Goal: Check status: Check status

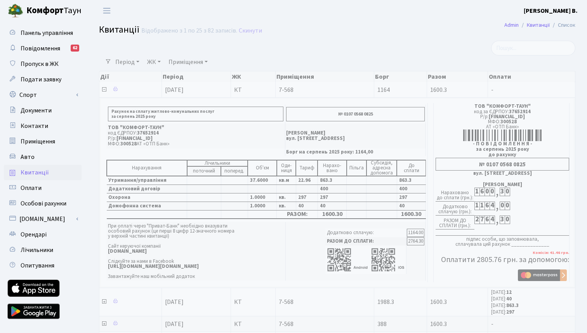
select select "25"
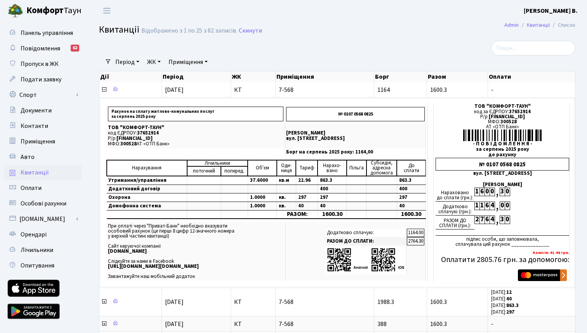
click at [35, 172] on span "Квитанції" at bounding box center [35, 172] width 28 height 9
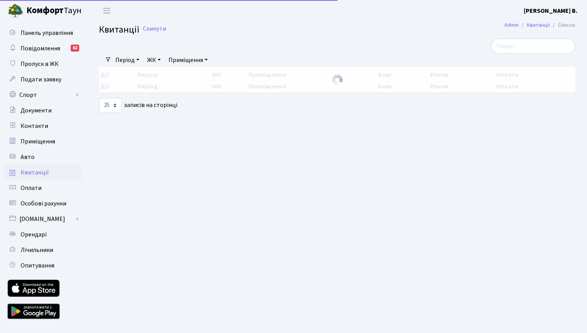
select select "25"
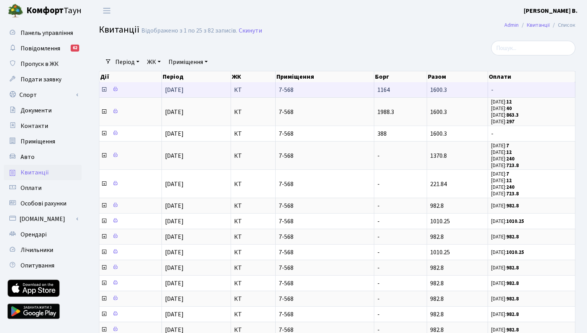
click at [104, 93] on icon at bounding box center [104, 90] width 6 height 6
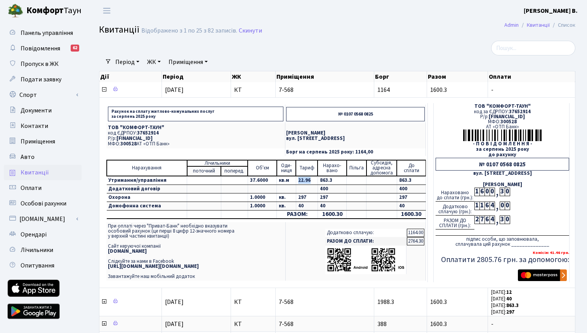
drag, startPoint x: 296, startPoint y: 185, endPoint x: 309, endPoint y: 185, distance: 13.6
click at [309, 185] on td "22.96" at bounding box center [307, 180] width 22 height 9
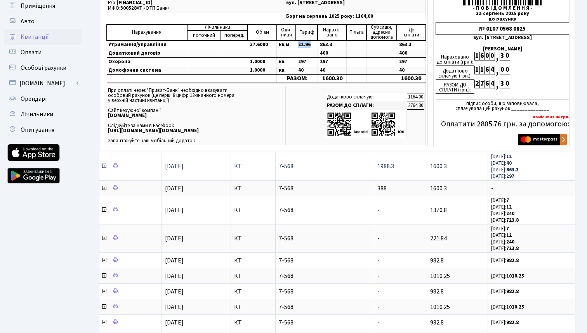
scroll to position [139, 0]
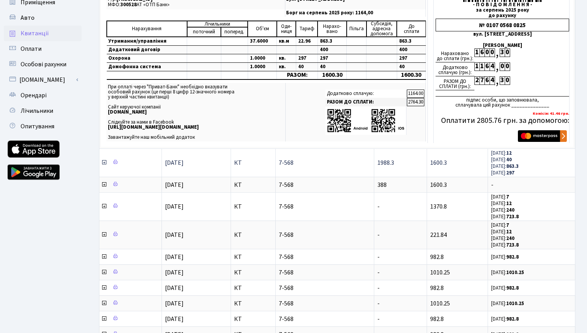
click at [105, 166] on icon at bounding box center [104, 162] width 6 height 6
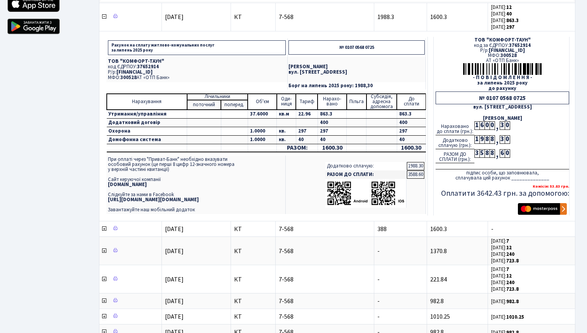
scroll to position [321, 0]
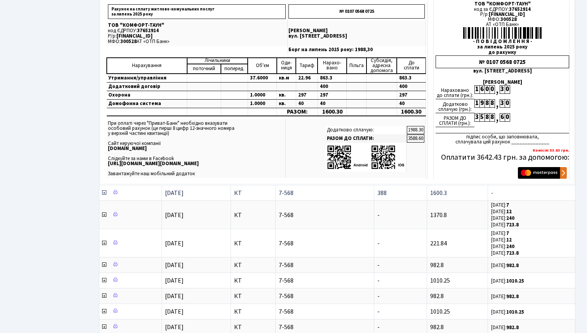
click at [104, 196] on icon at bounding box center [104, 193] width 6 height 6
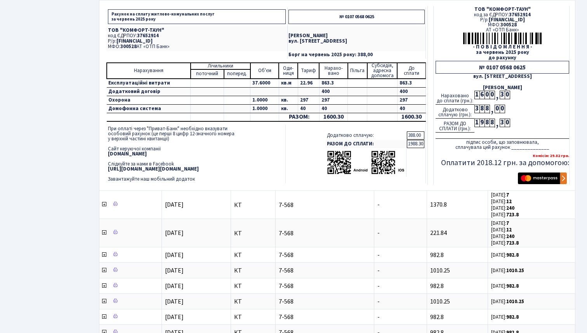
scroll to position [526, 0]
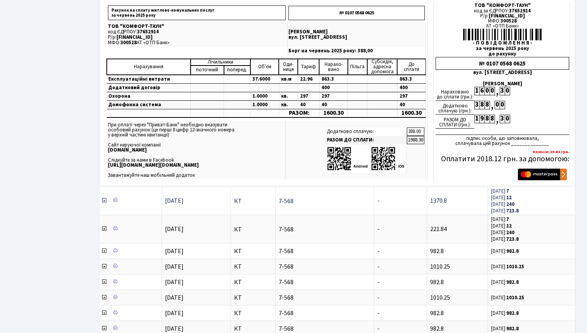
click at [104, 204] on icon at bounding box center [104, 201] width 6 height 6
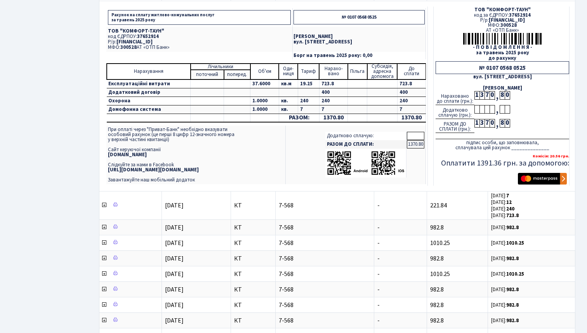
scroll to position [742, 0]
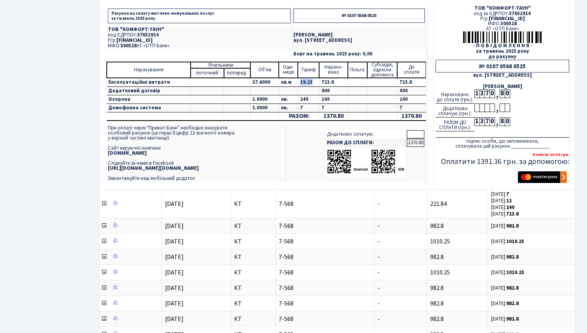
drag, startPoint x: 296, startPoint y: 88, endPoint x: 310, endPoint y: 88, distance: 13.2
click at [310, 87] on td "19.25" at bounding box center [308, 82] width 21 height 9
copy td "19.25"
